Goal: Find specific page/section: Find specific page/section

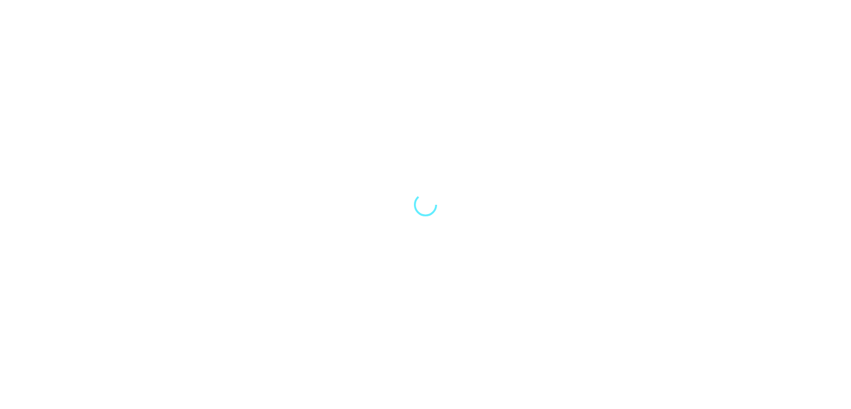
select select "Song"
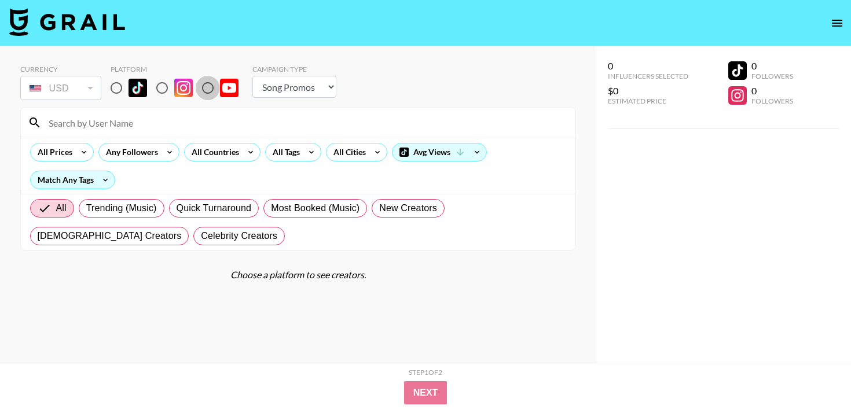
click at [207, 82] on input "radio" at bounding box center [208, 88] width 24 height 24
radio input "true"
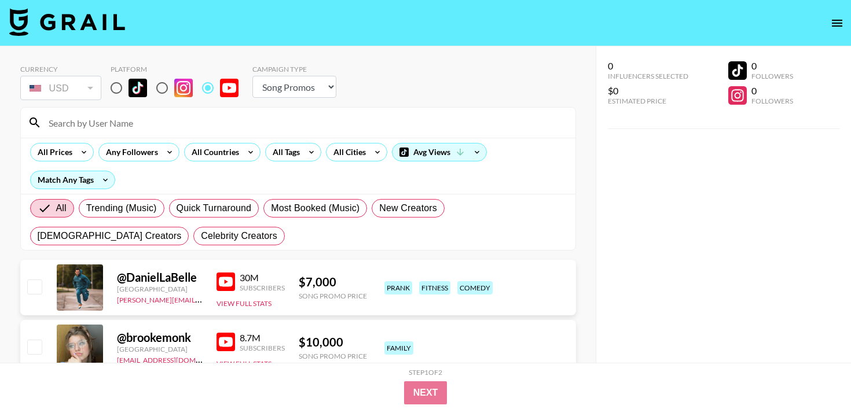
click at [171, 127] on input at bounding box center [305, 122] width 527 height 19
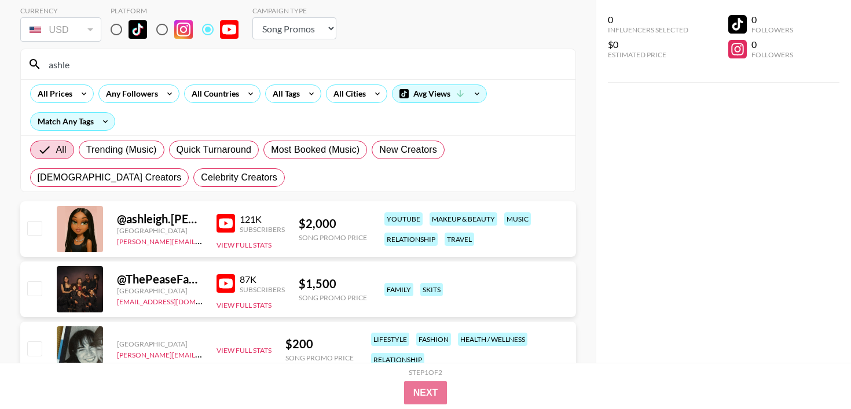
scroll to position [105, 0]
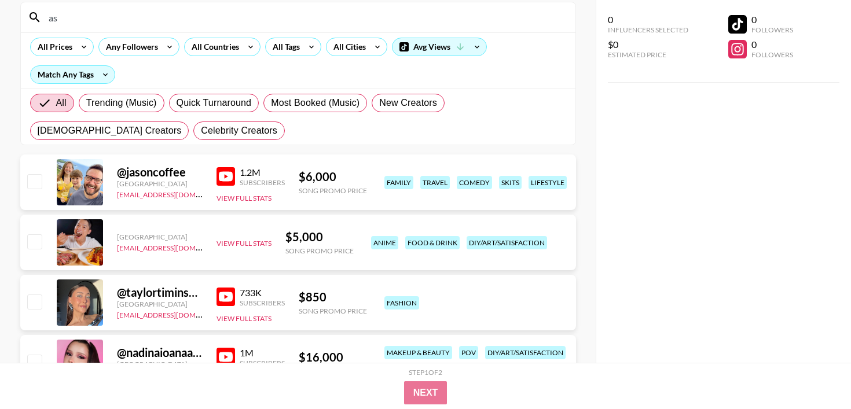
type input "a"
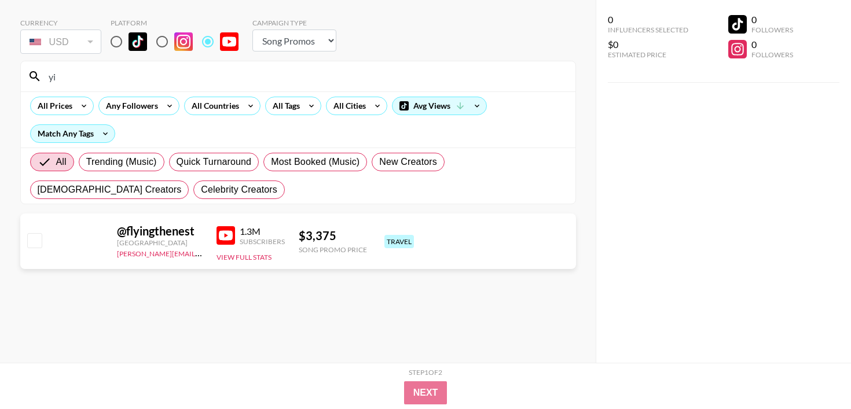
scroll to position [46, 0]
type input "y"
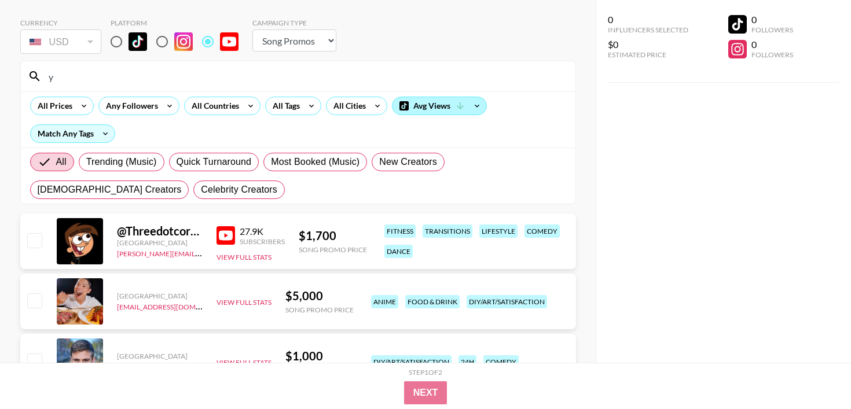
scroll to position [105, 0]
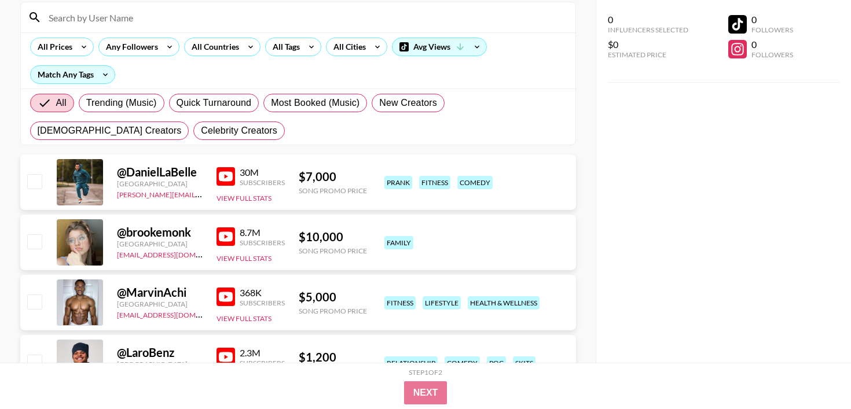
click at [574, 50] on div "All Prices Any Followers All Countries All Tags All Cities Avg Views Match Any …" at bounding box center [298, 60] width 555 height 56
